Goal: Navigation & Orientation: Find specific page/section

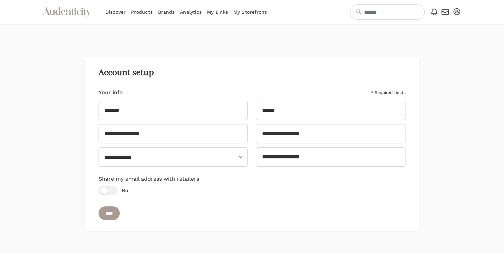
click at [140, 10] on link "Products" at bounding box center [142, 12] width 22 height 24
click at [170, 12] on link "Brands" at bounding box center [166, 12] width 17 height 24
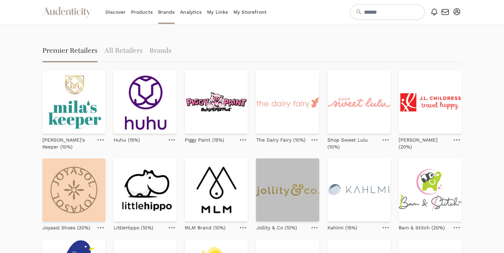
click at [284, 188] on img at bounding box center [287, 189] width 63 height 63
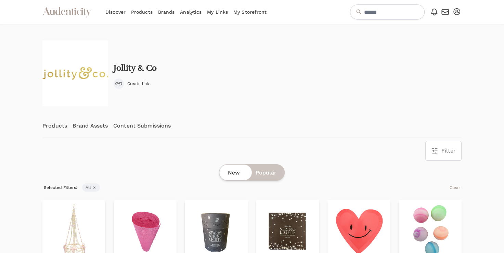
click at [214, 13] on link "My Links" at bounding box center [217, 12] width 21 height 24
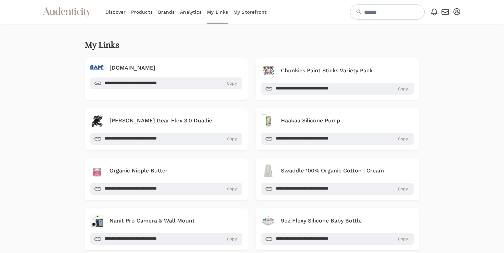
click at [248, 13] on link "My Storefront" at bounding box center [250, 12] width 33 height 24
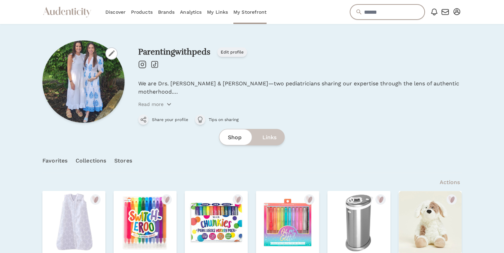
click at [376, 13] on input "text" at bounding box center [387, 11] width 75 height 15
type input "**********"
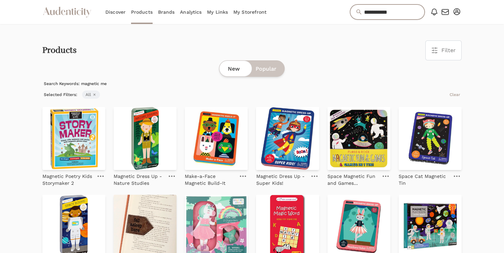
drag, startPoint x: 404, startPoint y: 14, endPoint x: 286, endPoint y: 49, distance: 122.9
click at [166, 12] on link "Brands" at bounding box center [166, 12] width 17 height 24
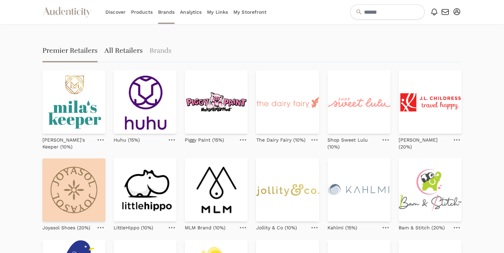
click at [138, 48] on link "All Retailers" at bounding box center [123, 51] width 38 height 22
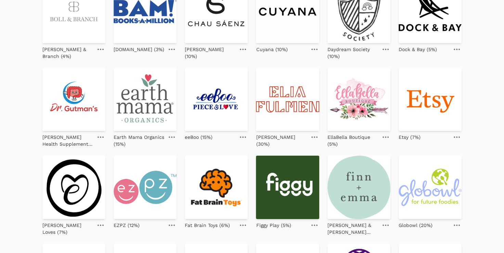
scroll to position [164, 0]
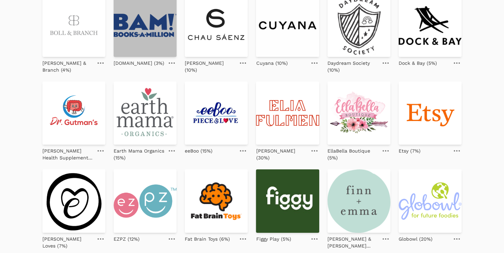
click at [140, 29] on img at bounding box center [145, 25] width 63 height 63
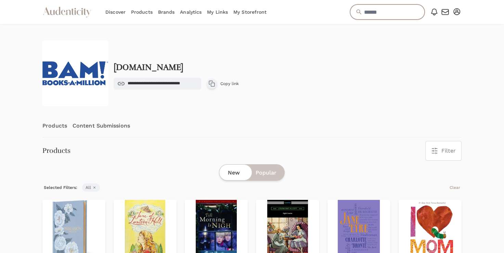
click at [375, 14] on input "text" at bounding box center [387, 11] width 75 height 15
type input "*"
click at [273, 103] on div "**********" at bounding box center [251, 73] width 419 height 66
click at [53, 124] on link "Products" at bounding box center [54, 125] width 25 height 23
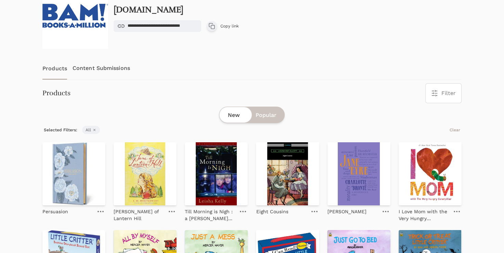
scroll to position [37, 0]
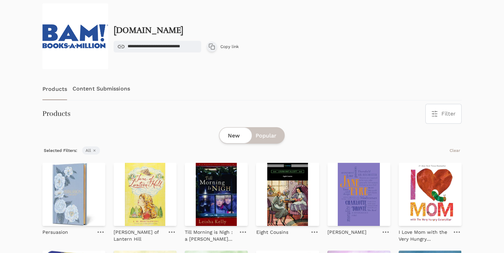
click at [112, 88] on link "Content Submissions" at bounding box center [102, 88] width 58 height 23
